Goal: Task Accomplishment & Management: Complete application form

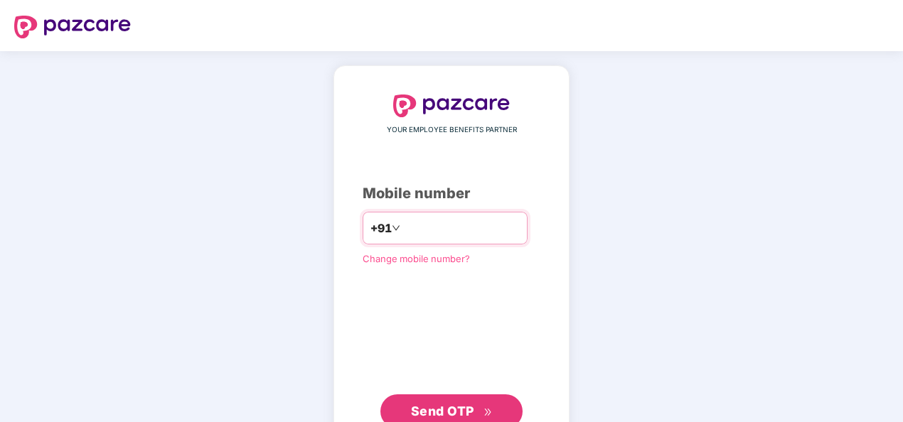
scroll to position [47, 0]
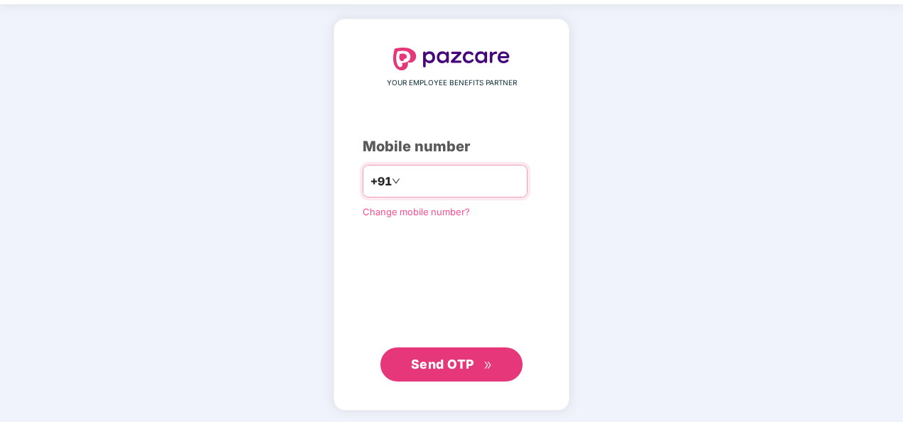
drag, startPoint x: 0, startPoint y: 0, endPoint x: 448, endPoint y: 175, distance: 481.0
click at [448, 175] on input "number" at bounding box center [461, 181] width 117 height 23
click at [457, 357] on span "Send OTP" at bounding box center [442, 364] width 63 height 15
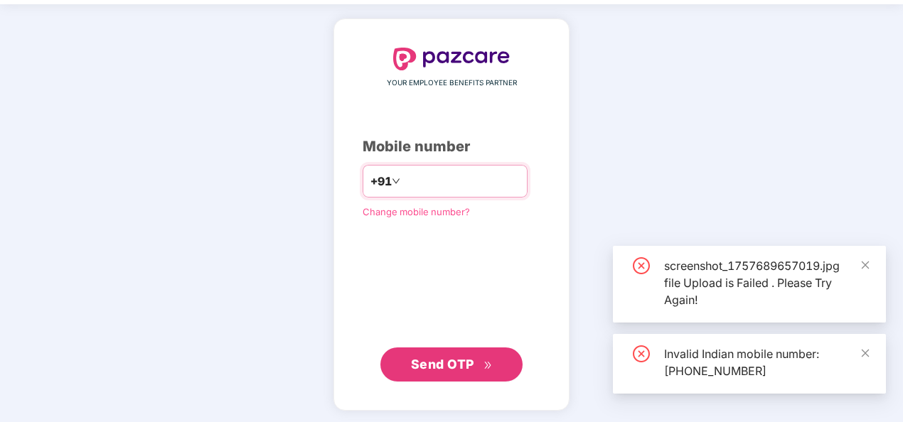
click at [403, 173] on input "**********" at bounding box center [461, 181] width 117 height 23
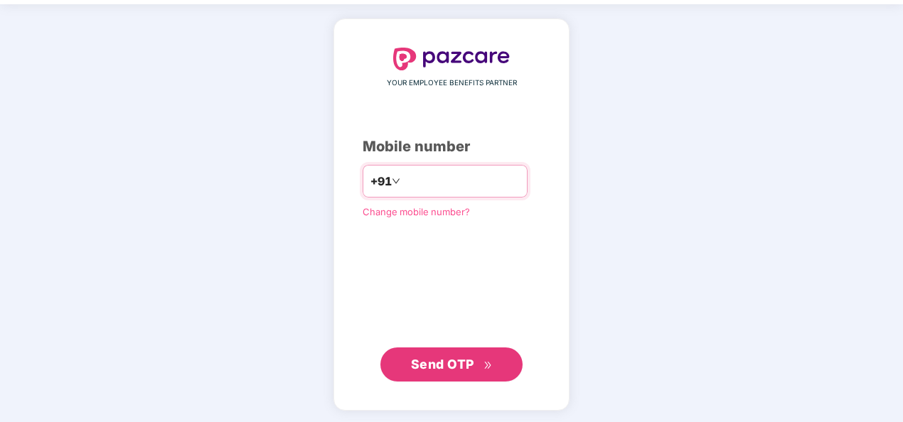
click at [403, 175] on input "**********" at bounding box center [461, 181] width 117 height 23
type input "**********"
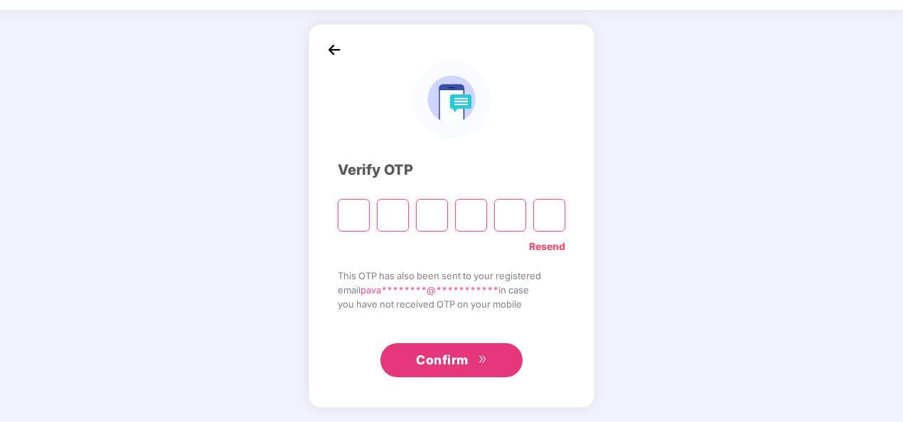
type input "*"
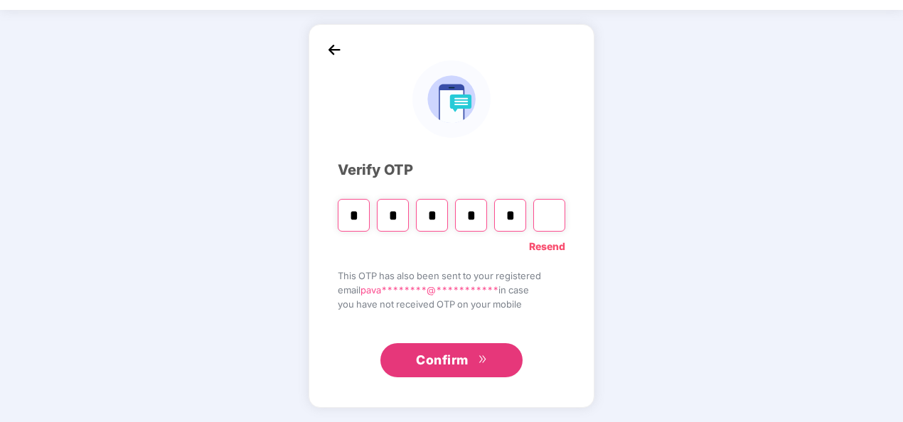
type input "*"
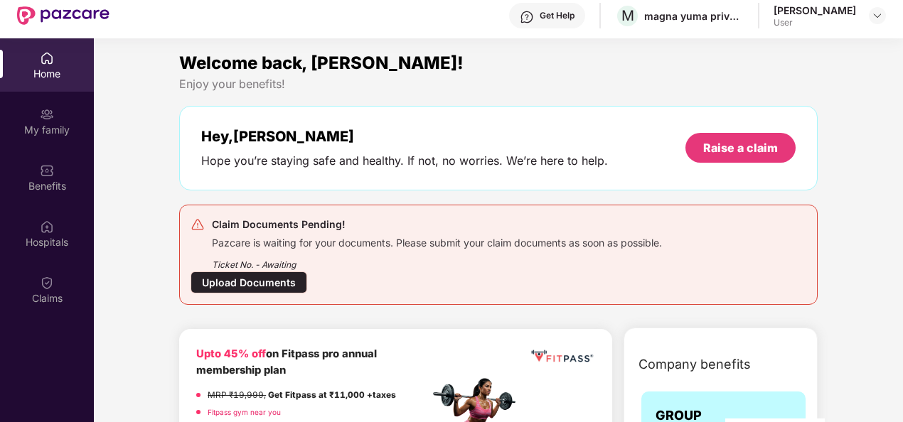
click at [250, 285] on div "Upload Documents" at bounding box center [249, 283] width 117 height 22
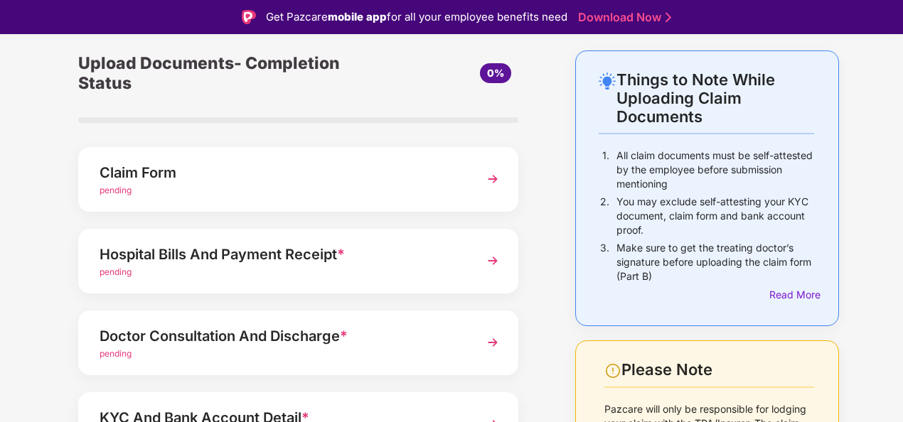
scroll to position [51, 0]
click at [496, 180] on img at bounding box center [493, 179] width 26 height 26
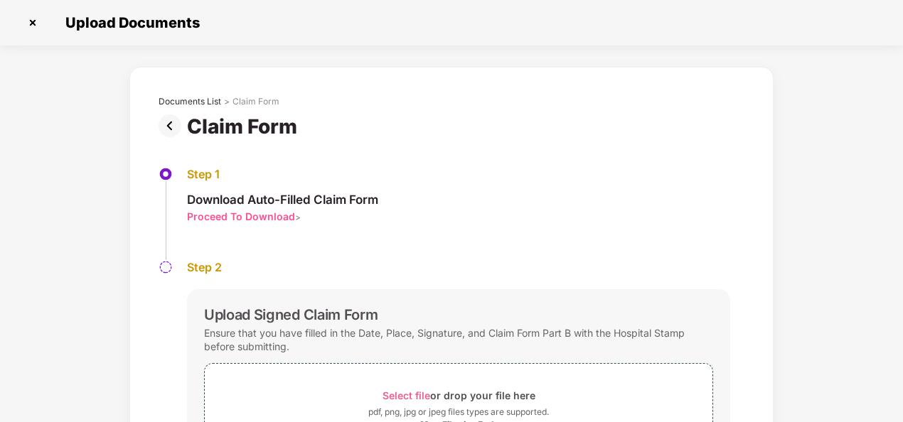
scroll to position [127, 0]
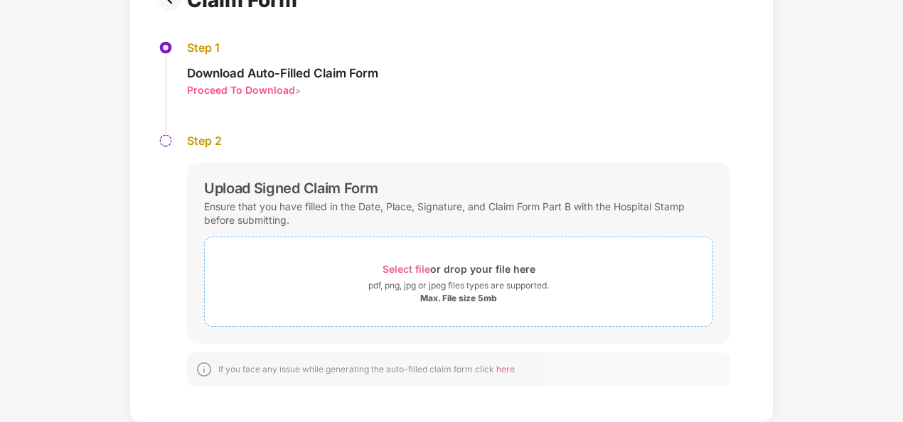
click at [415, 267] on span "Select file" at bounding box center [407, 269] width 48 height 12
click at [407, 264] on span "Select file" at bounding box center [407, 269] width 48 height 12
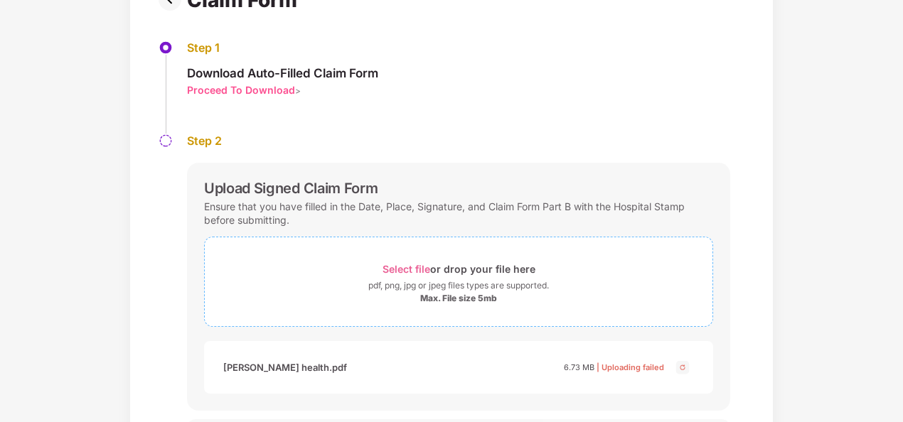
scroll to position [193, 0]
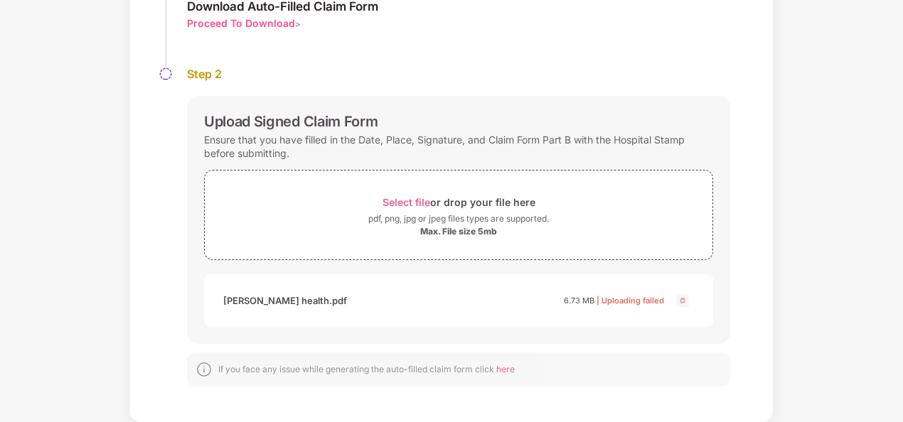
click at [680, 298] on img at bounding box center [682, 300] width 17 height 17
click at [416, 203] on span "Select file" at bounding box center [407, 202] width 48 height 12
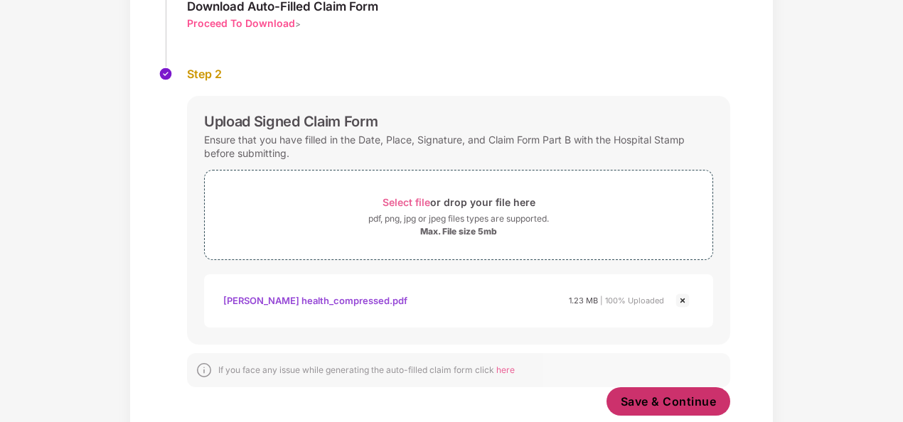
click at [661, 394] on span "Save & Continue" at bounding box center [669, 402] width 96 height 16
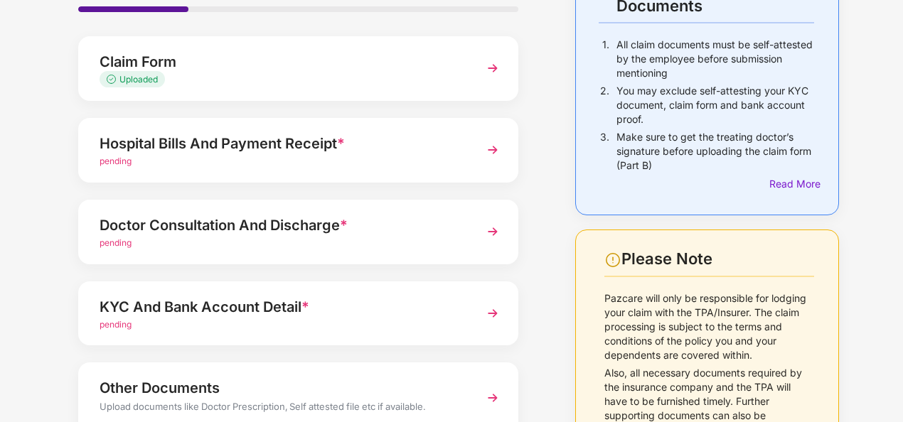
scroll to position [88, 0]
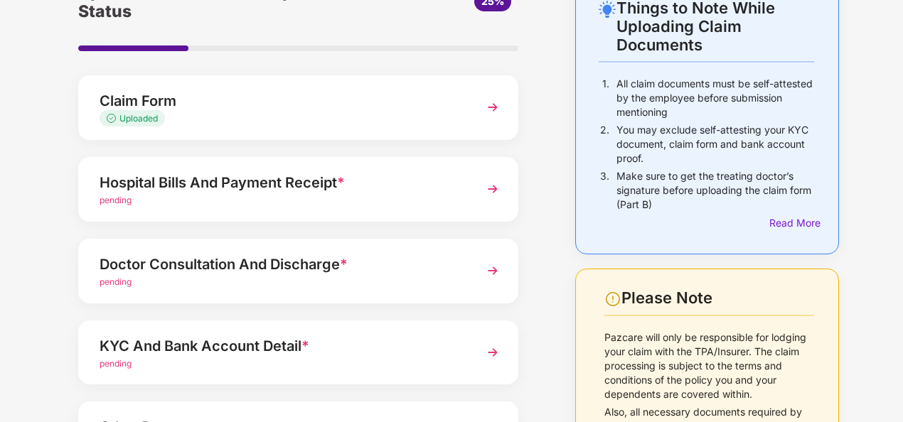
click at [491, 184] on img at bounding box center [493, 189] width 26 height 26
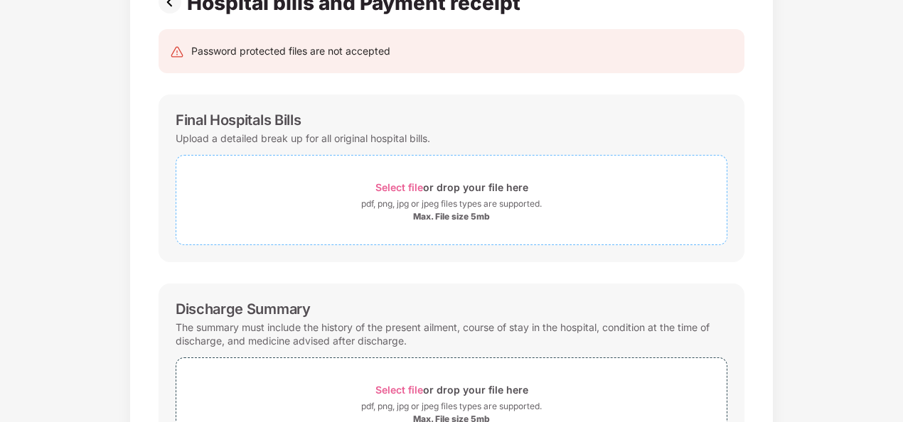
scroll to position [126, 0]
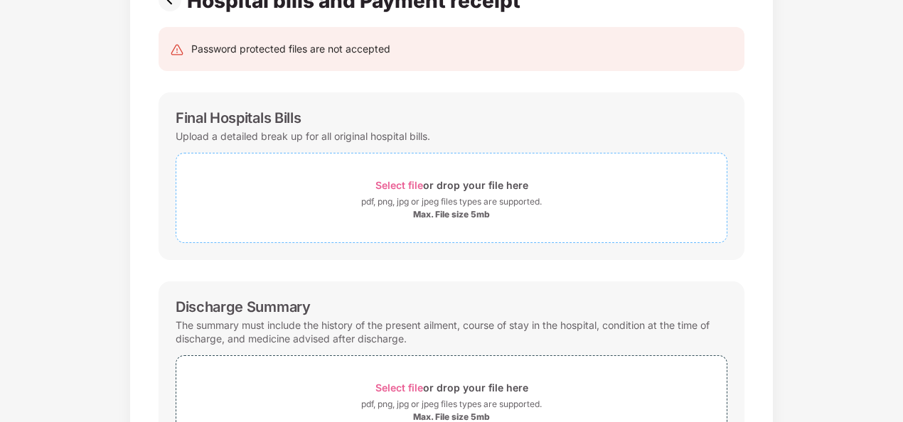
click at [408, 179] on span "Select file" at bounding box center [399, 185] width 48 height 12
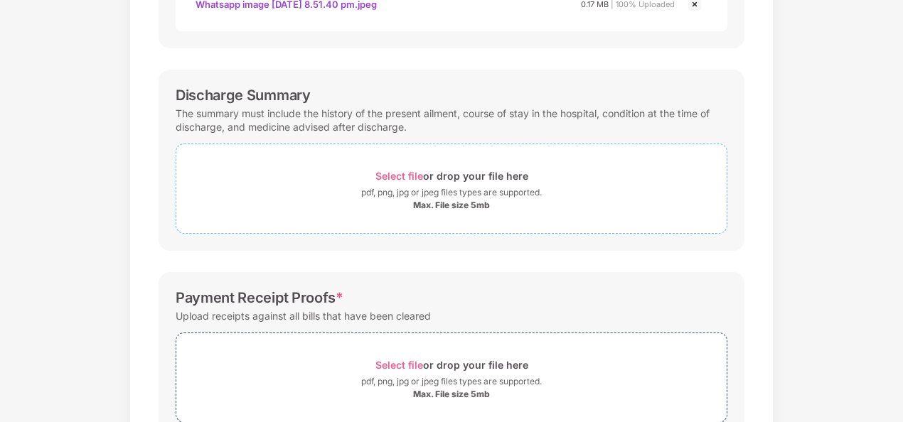
scroll to position [389, 0]
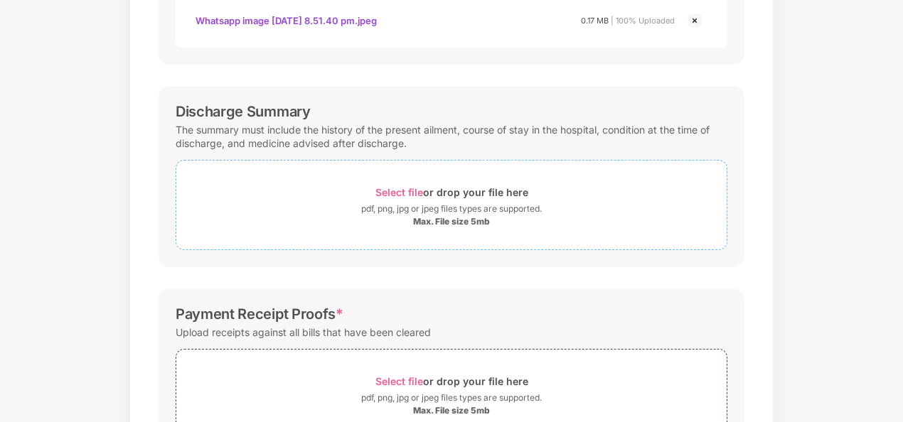
click at [408, 188] on span "Select file" at bounding box center [399, 192] width 48 height 12
click at [394, 186] on span "Select file" at bounding box center [399, 192] width 48 height 12
click at [399, 189] on span "Select file" at bounding box center [399, 192] width 48 height 12
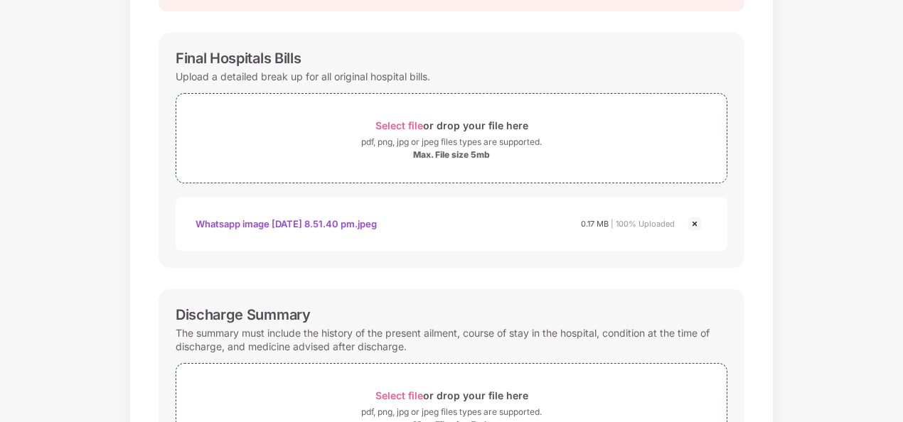
scroll to position [185, 0]
click at [286, 219] on div "Whatsapp image [DATE] 8.51.40 pm.jpeg" at bounding box center [286, 225] width 181 height 24
click at [500, 66] on div "Final Hospitals Bills" at bounding box center [452, 58] width 552 height 17
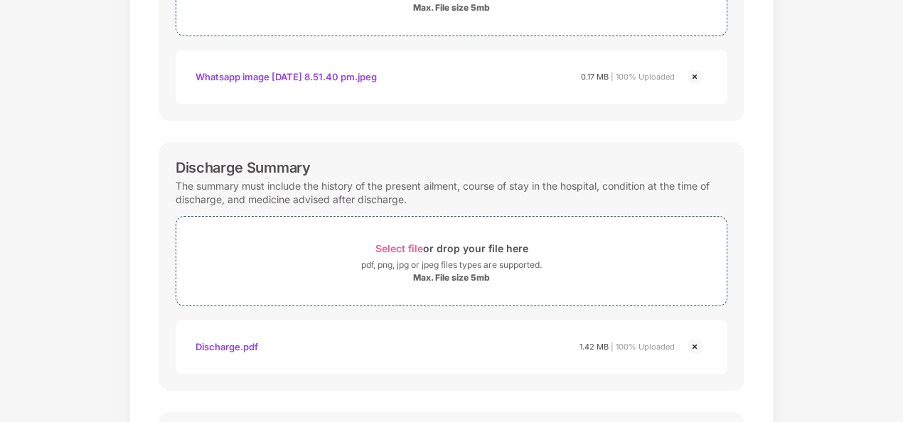
scroll to position [0, 0]
